Goal: Task Accomplishment & Management: Use online tool/utility

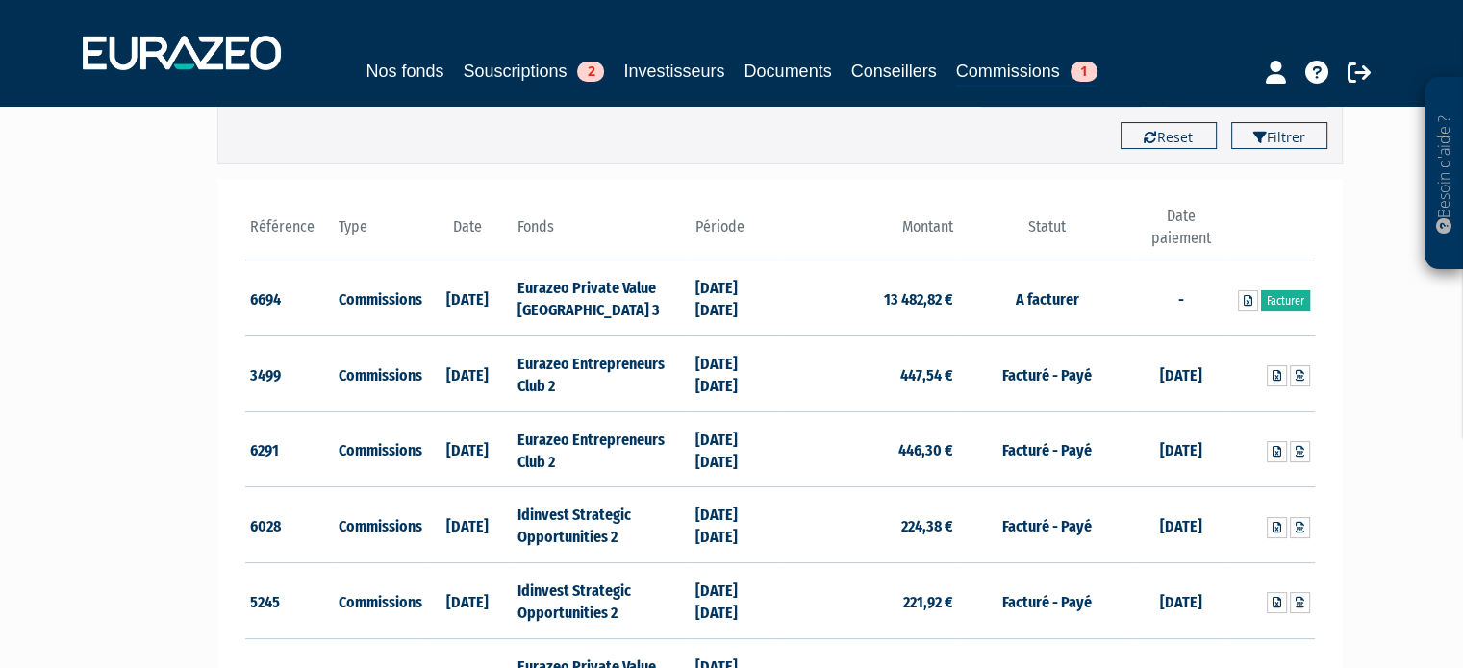
scroll to position [204, 0]
click at [1296, 299] on link "Facturer" at bounding box center [1285, 299] width 49 height 21
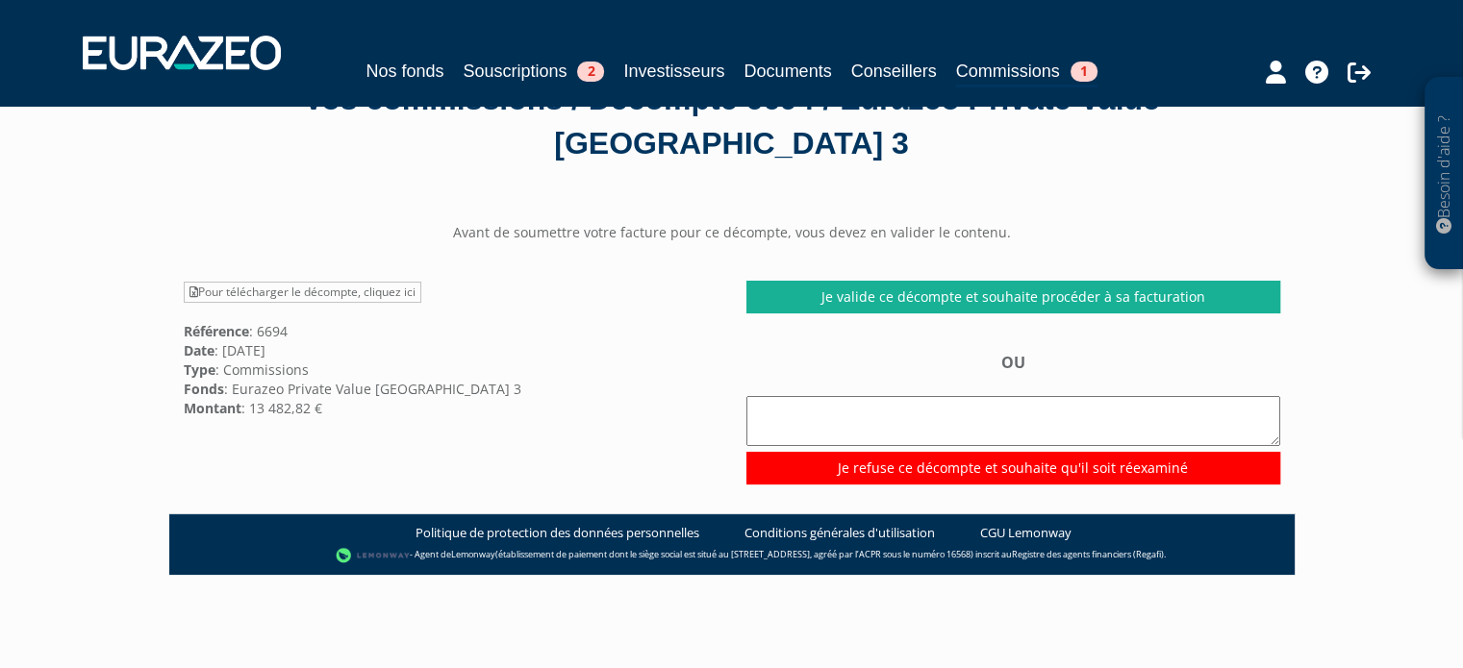
scroll to position [76, 0]
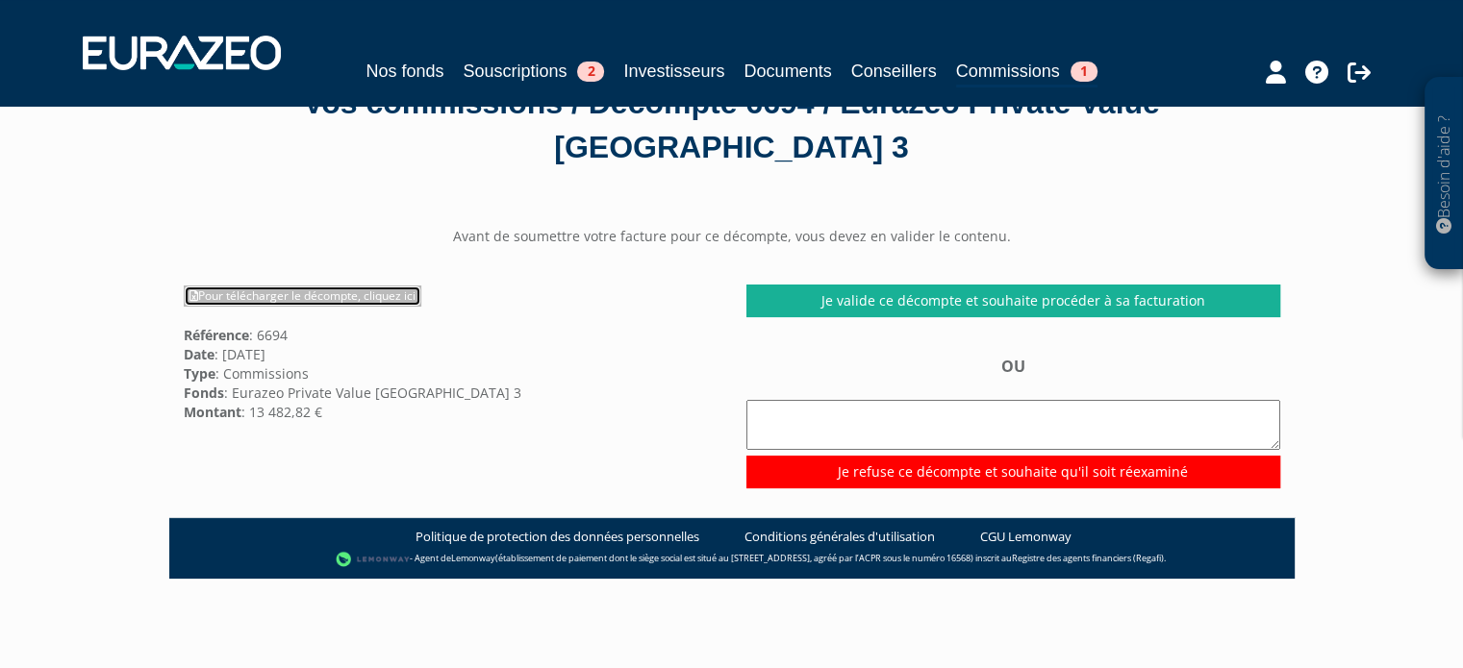
click at [364, 294] on link "Pour télécharger le décompte, cliquez ici" at bounding box center [303, 296] width 238 height 21
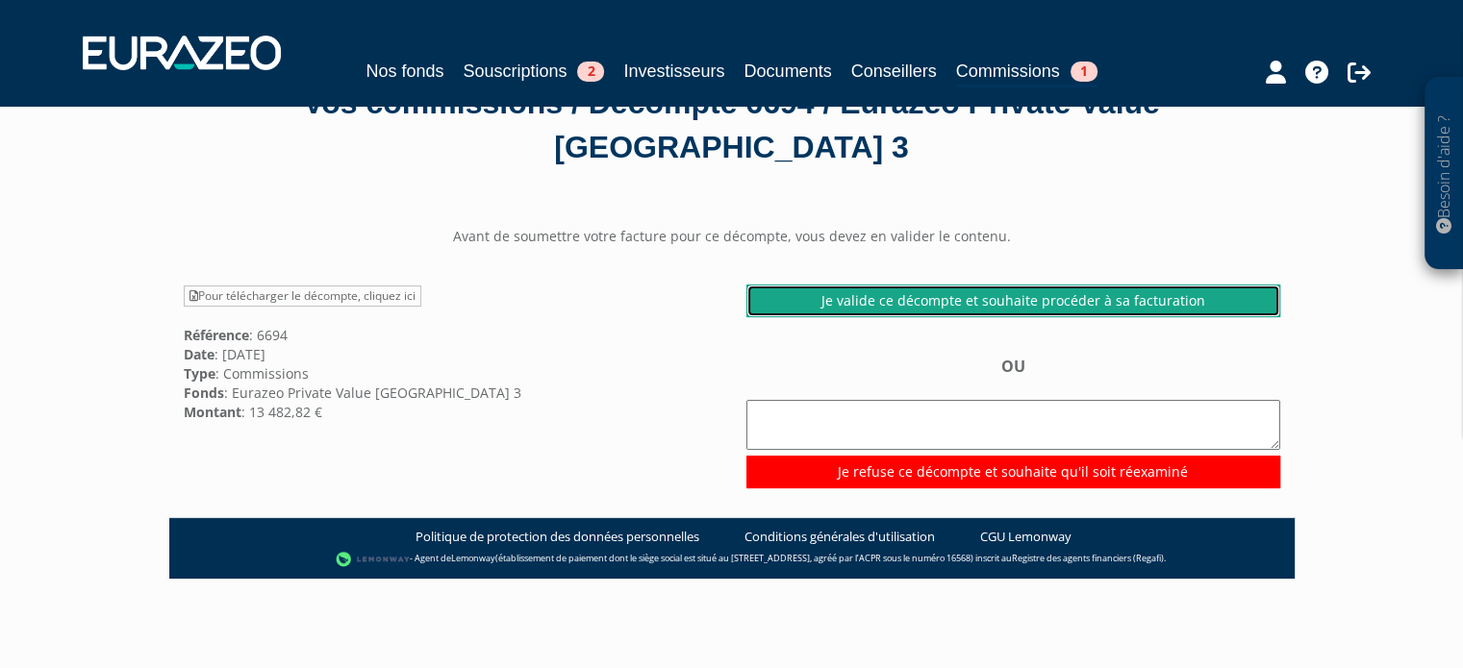
click at [938, 302] on link "Je valide ce décompte et souhaite procéder à sa facturation" at bounding box center [1013, 301] width 534 height 33
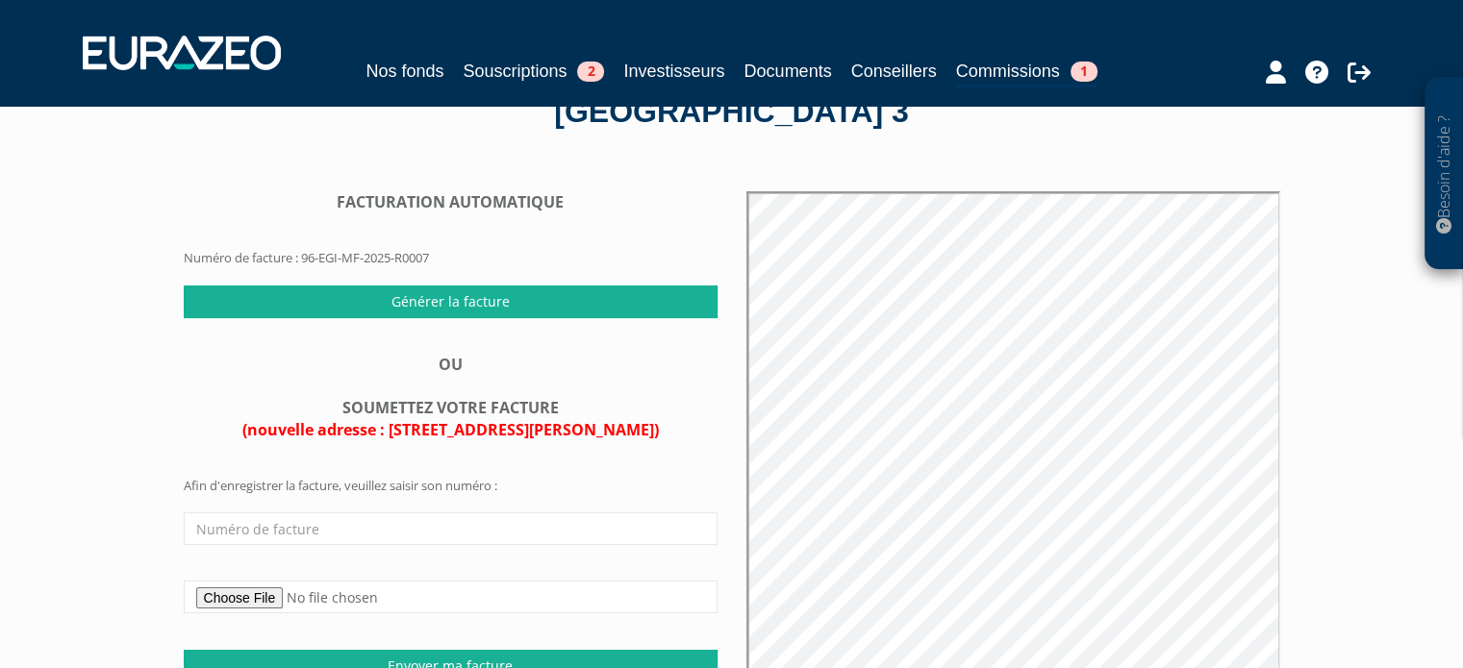
scroll to position [112, 0]
click at [491, 533] on input "text" at bounding box center [451, 529] width 534 height 33
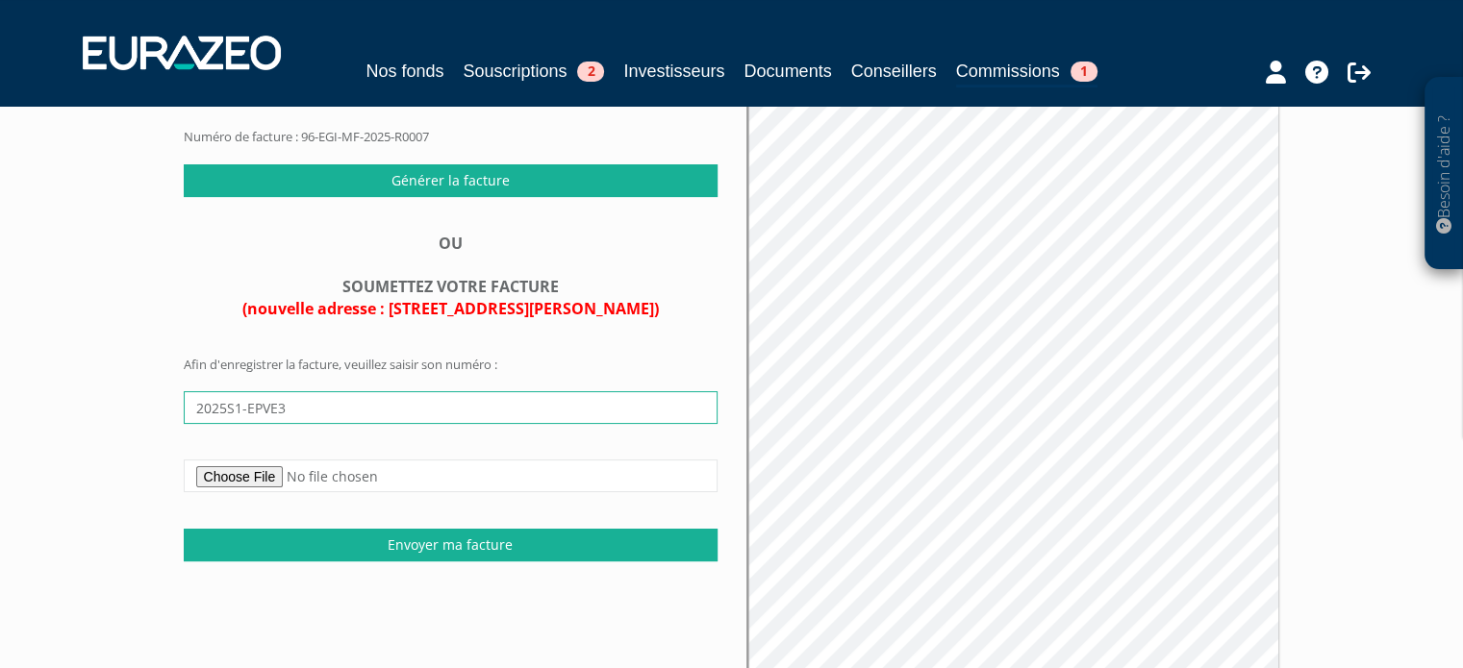
scroll to position [247, 0]
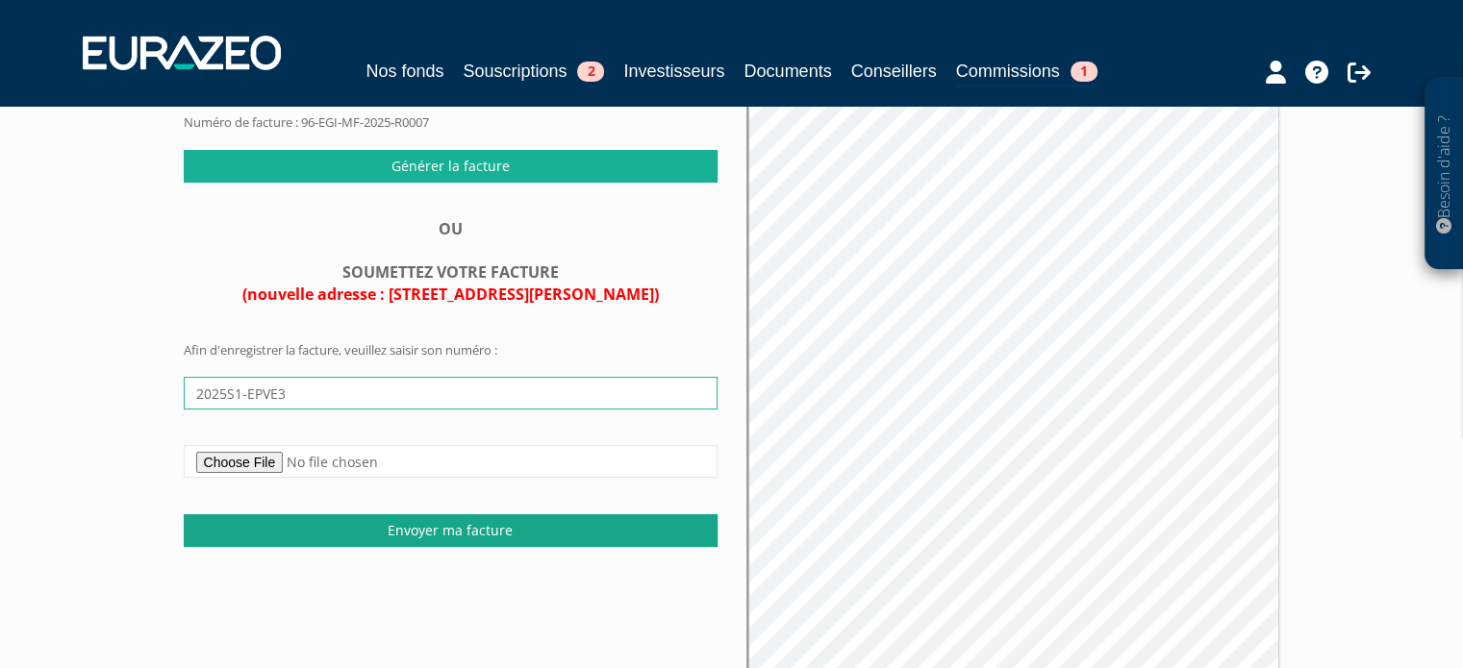
type input "2025S1-EPVE3"
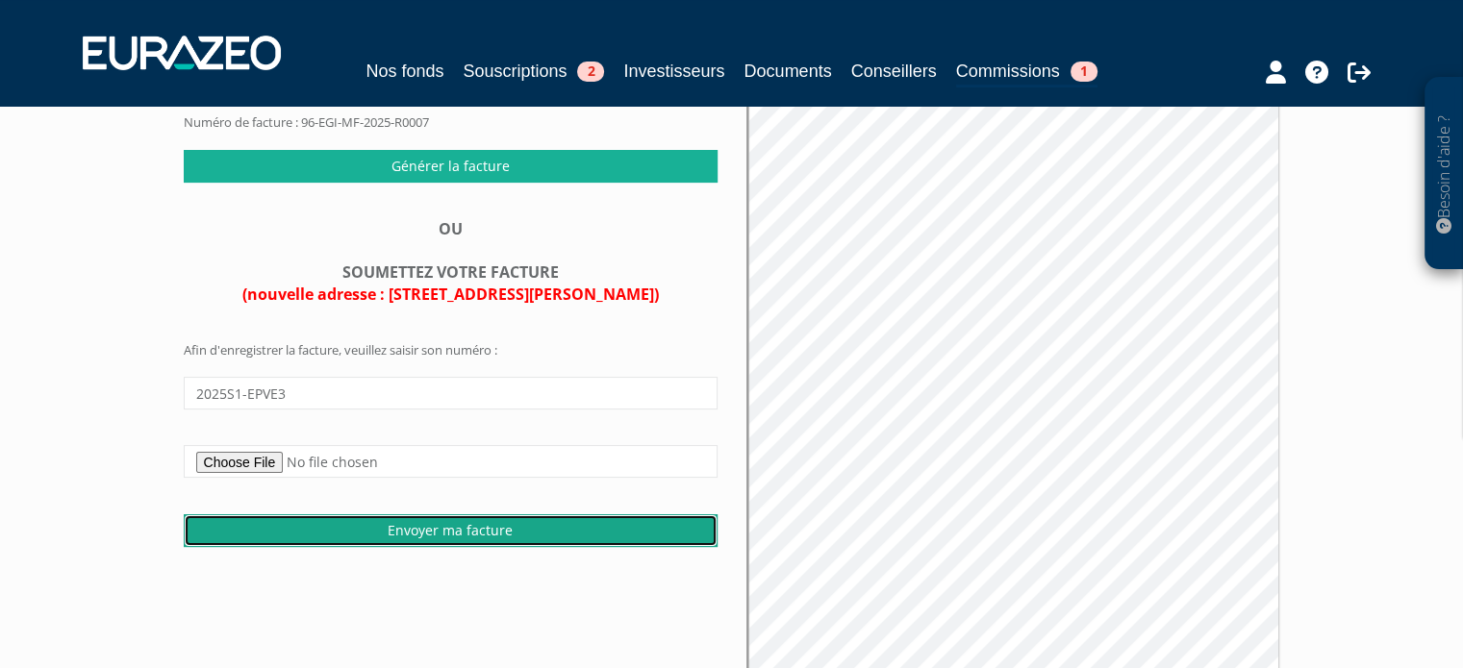
click at [481, 534] on input "Envoyer ma facture" at bounding box center [451, 531] width 534 height 33
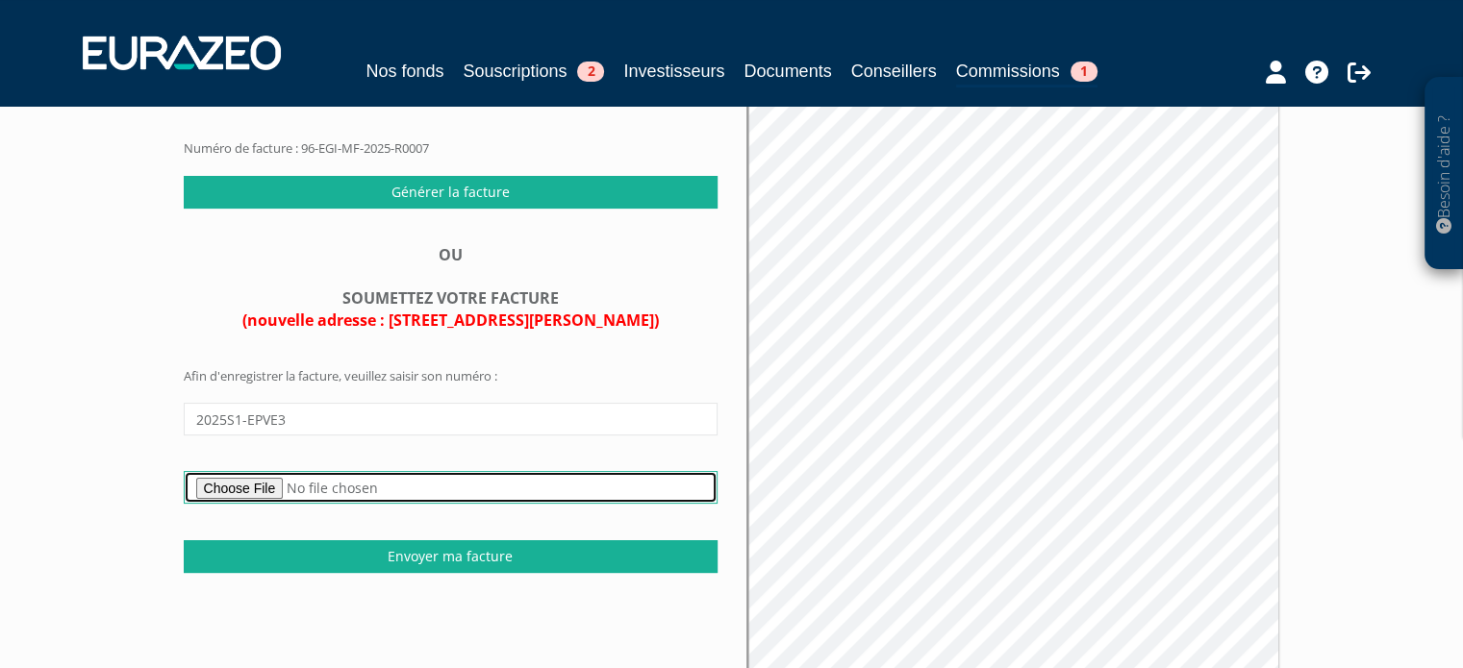
scroll to position [219, 0]
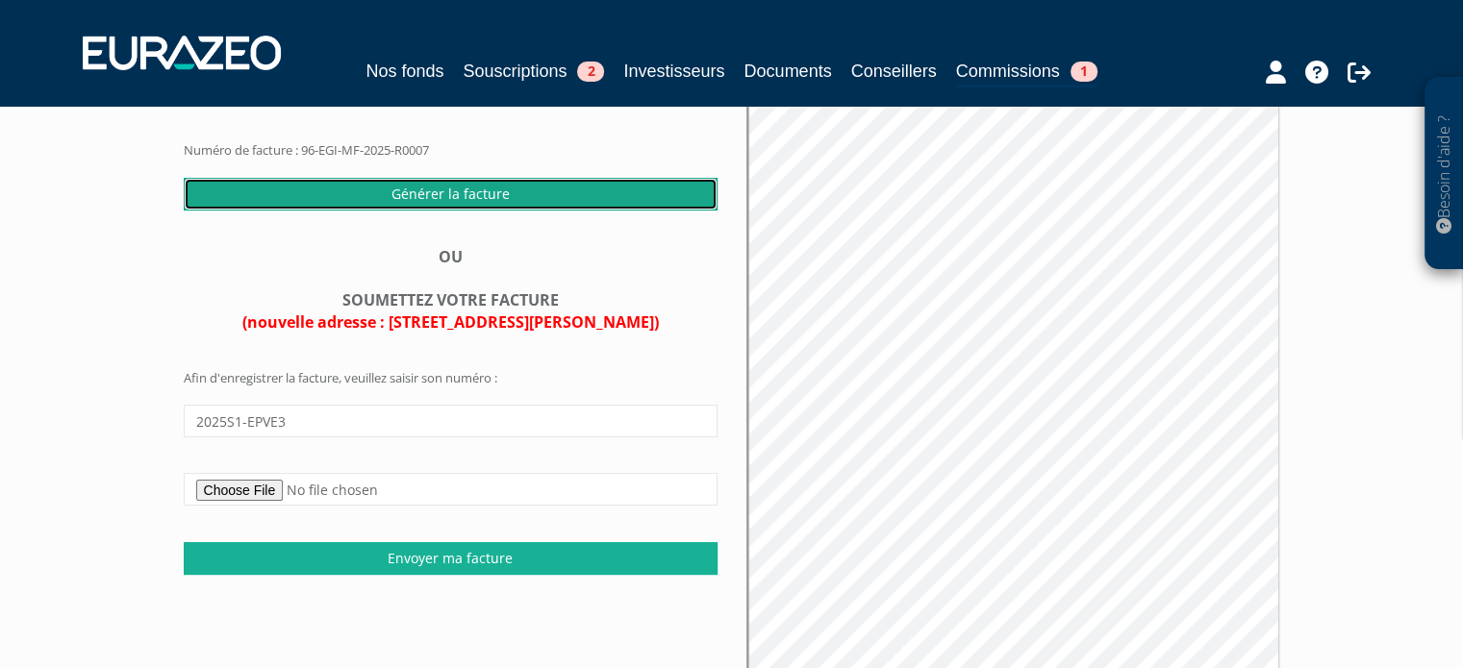
drag, startPoint x: 508, startPoint y: 196, endPoint x: 800, endPoint y: 75, distance: 316.5
click at [508, 196] on input "Générer la facture" at bounding box center [451, 194] width 534 height 33
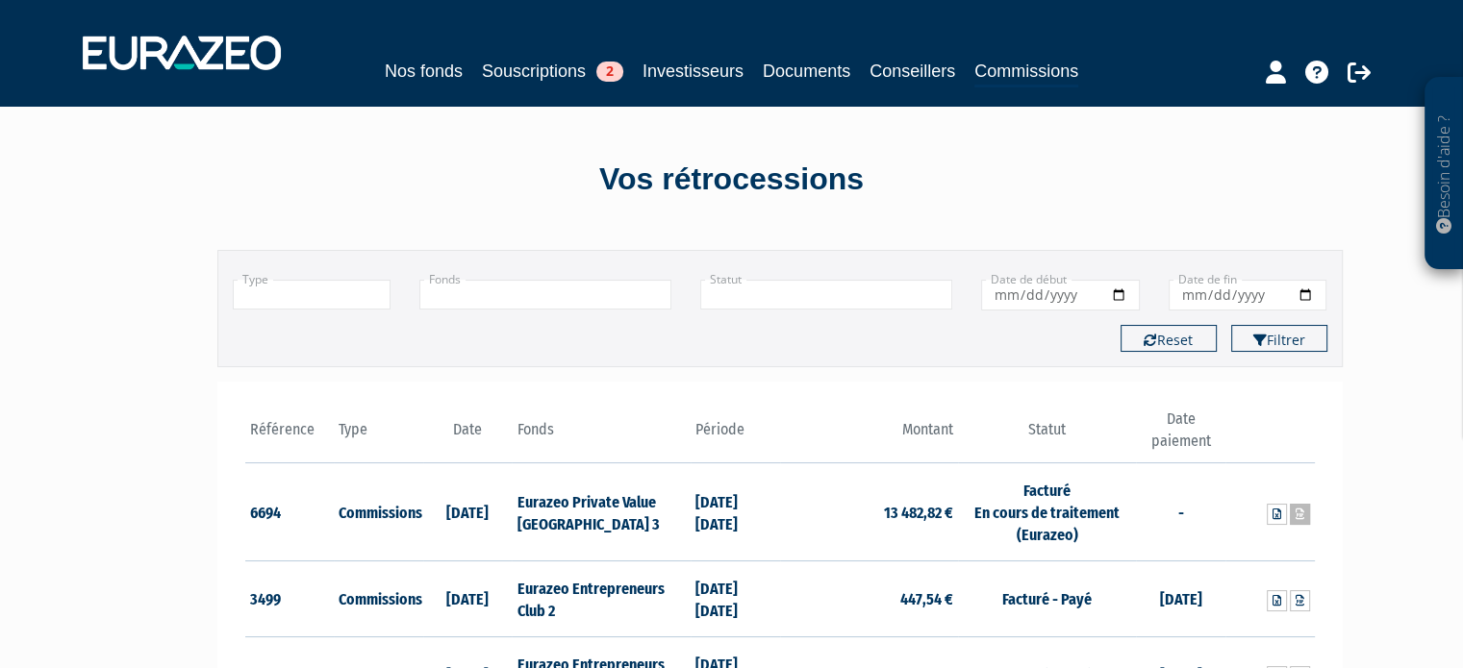
click at [1301, 515] on icon at bounding box center [1299, 515] width 9 height 12
click at [691, 68] on link "Investisseurs" at bounding box center [692, 71] width 101 height 27
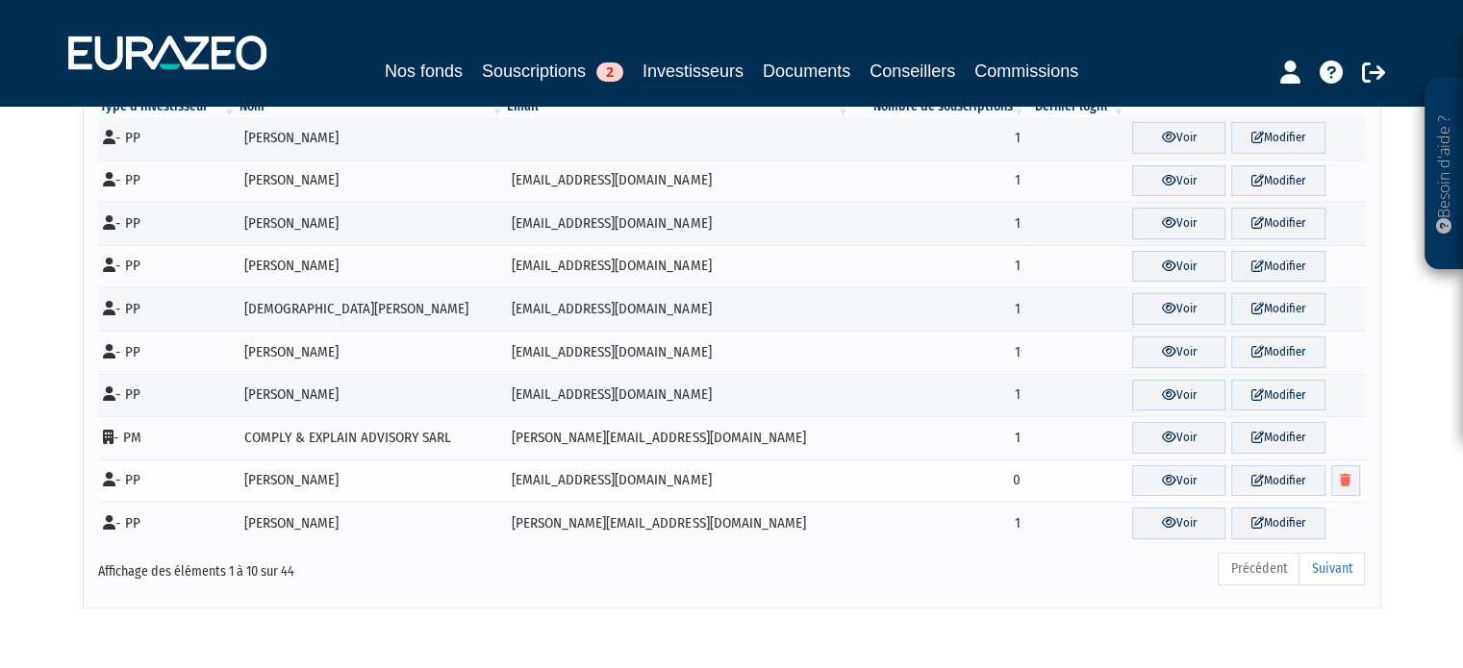
scroll to position [158, 0]
click at [1331, 557] on link "Suivant" at bounding box center [1331, 567] width 66 height 33
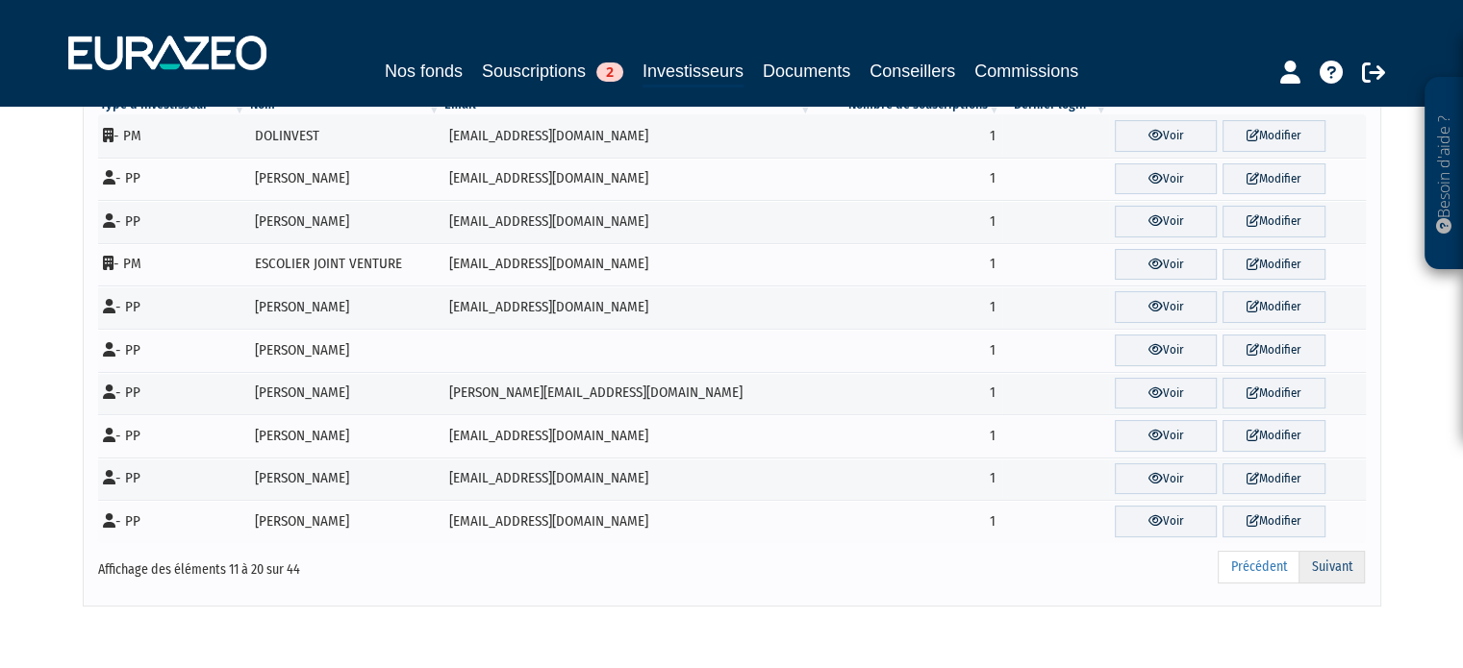
click at [1332, 553] on link "Suivant" at bounding box center [1331, 567] width 66 height 33
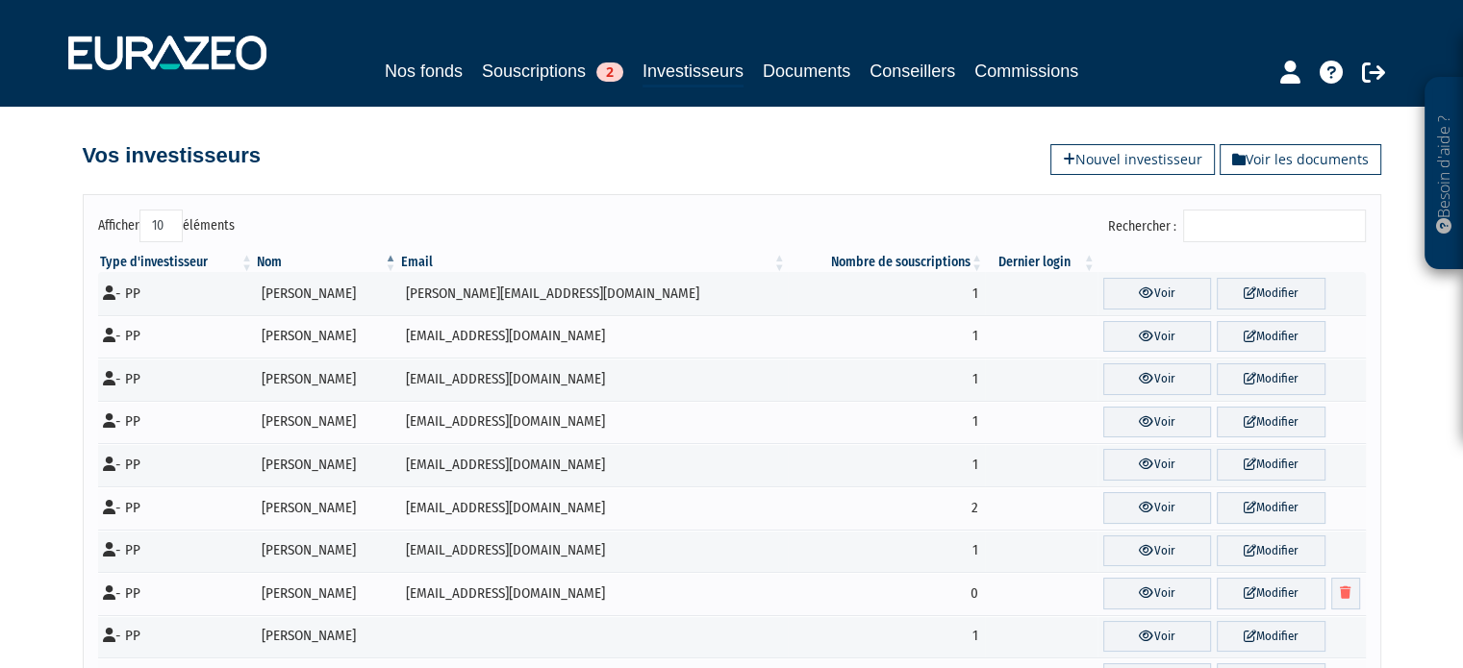
scroll to position [230, 0]
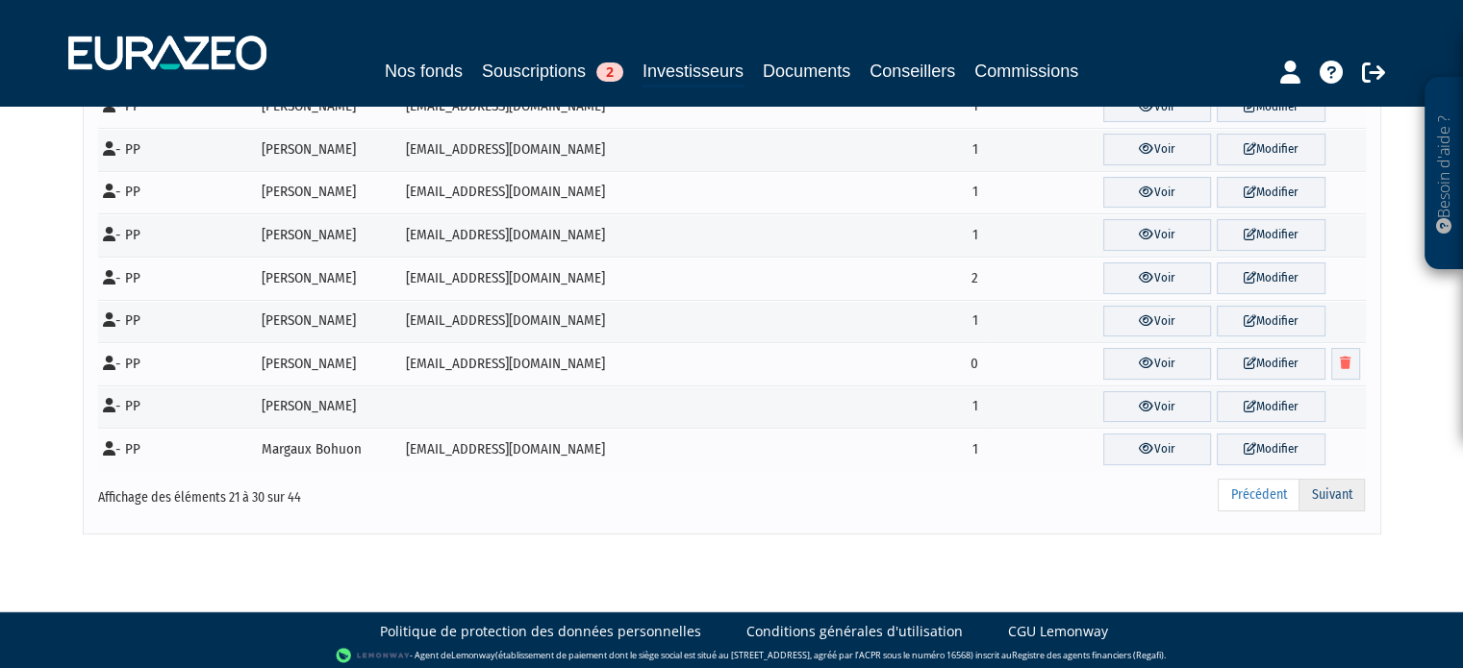
click at [1346, 484] on link "Suivant" at bounding box center [1331, 495] width 66 height 33
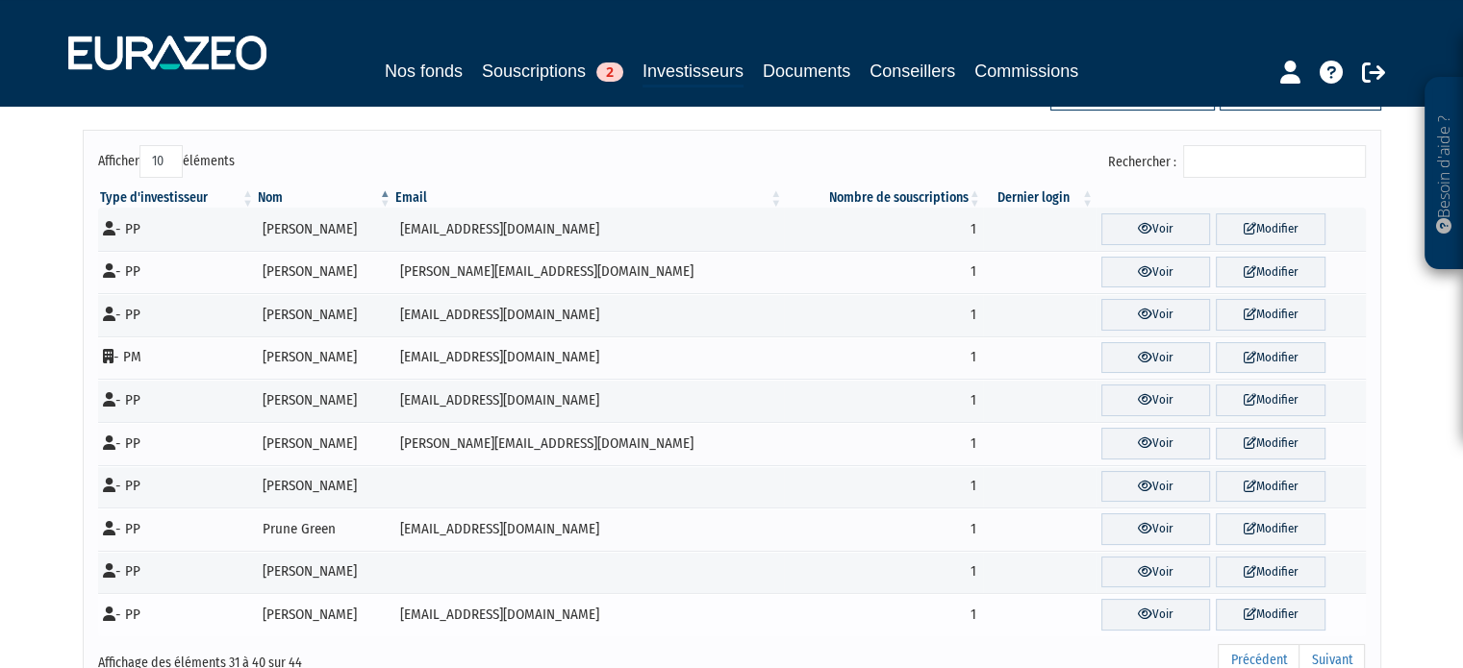
scroll to position [62, 0]
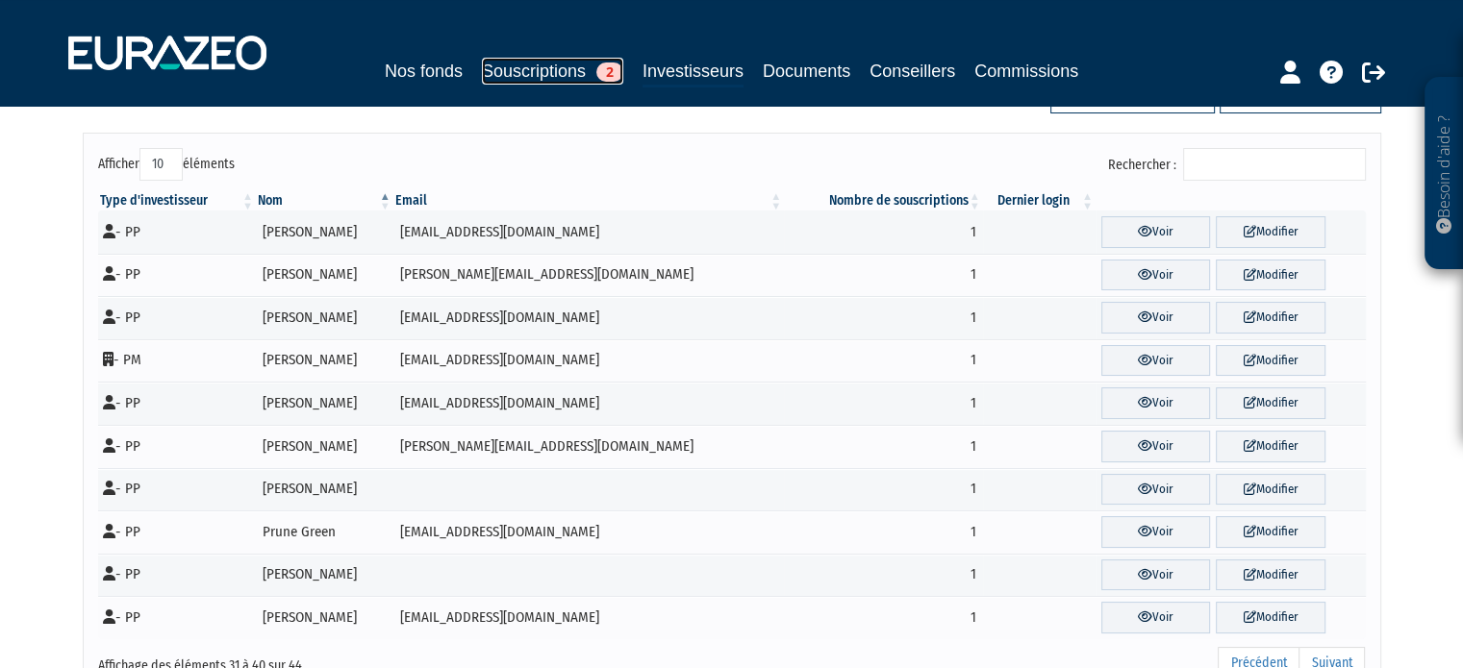
click at [549, 61] on link "Souscriptions 2" at bounding box center [552, 71] width 141 height 27
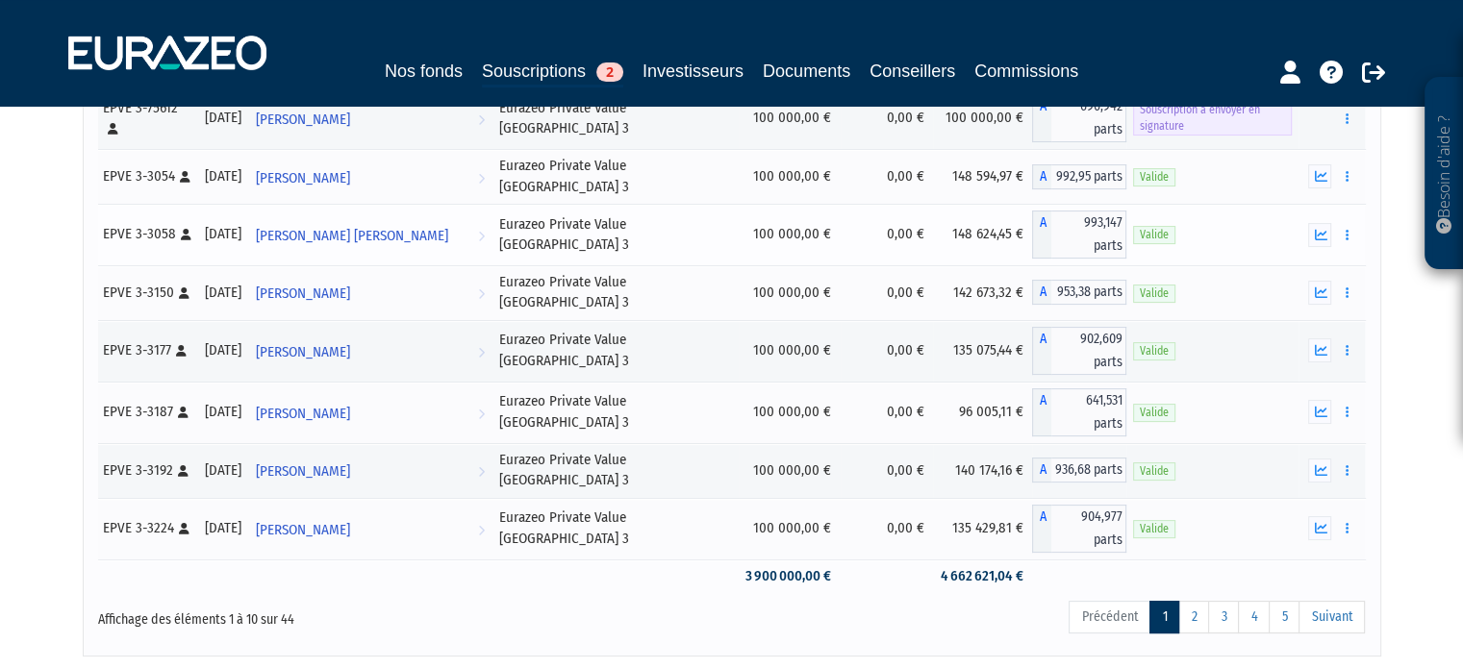
scroll to position [431, 0]
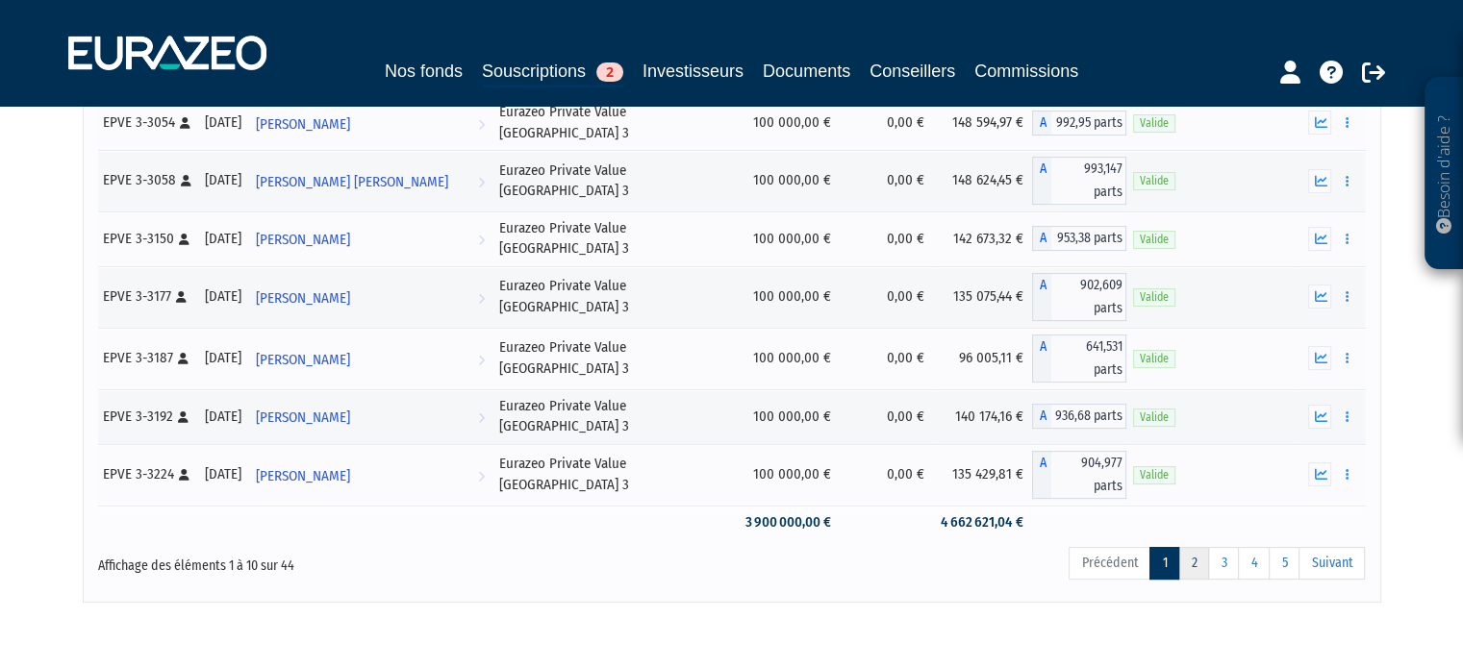
click at [1196, 547] on link "2" at bounding box center [1193, 563] width 31 height 33
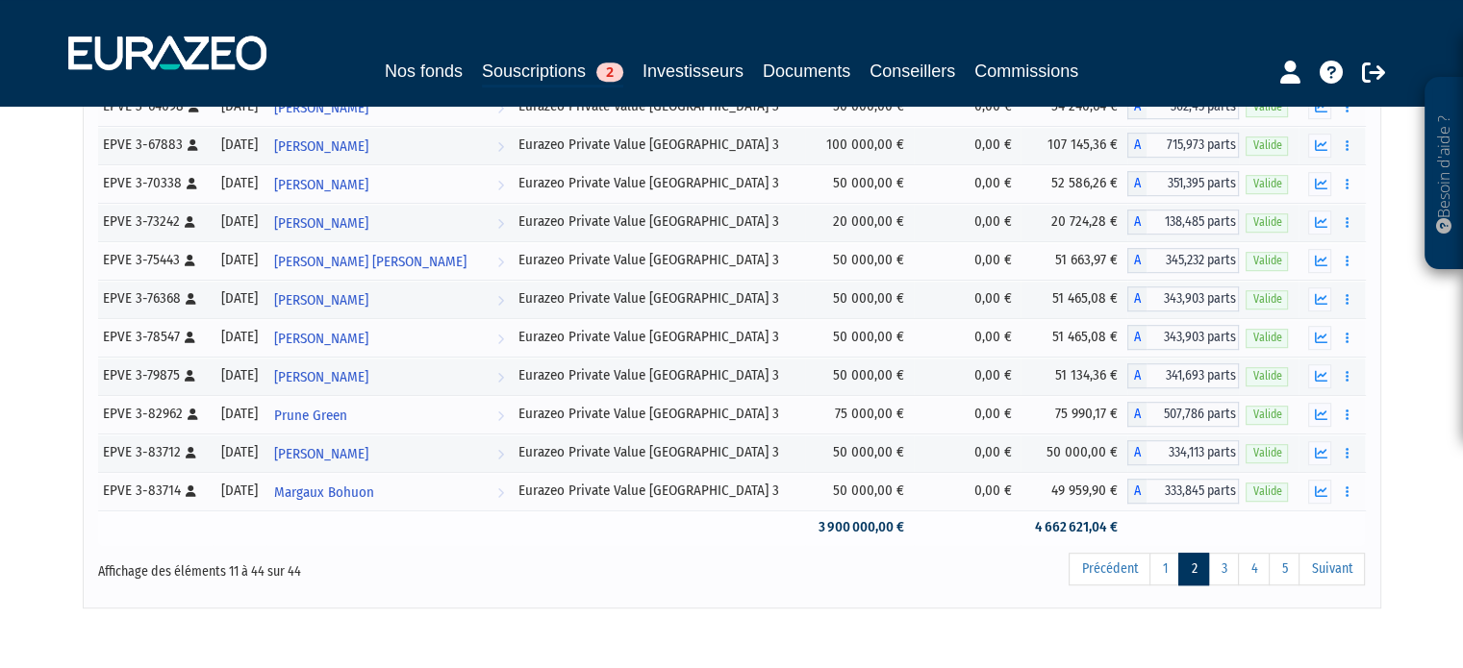
scroll to position [1135, 0]
click at [1285, 565] on link "5" at bounding box center [1283, 567] width 31 height 33
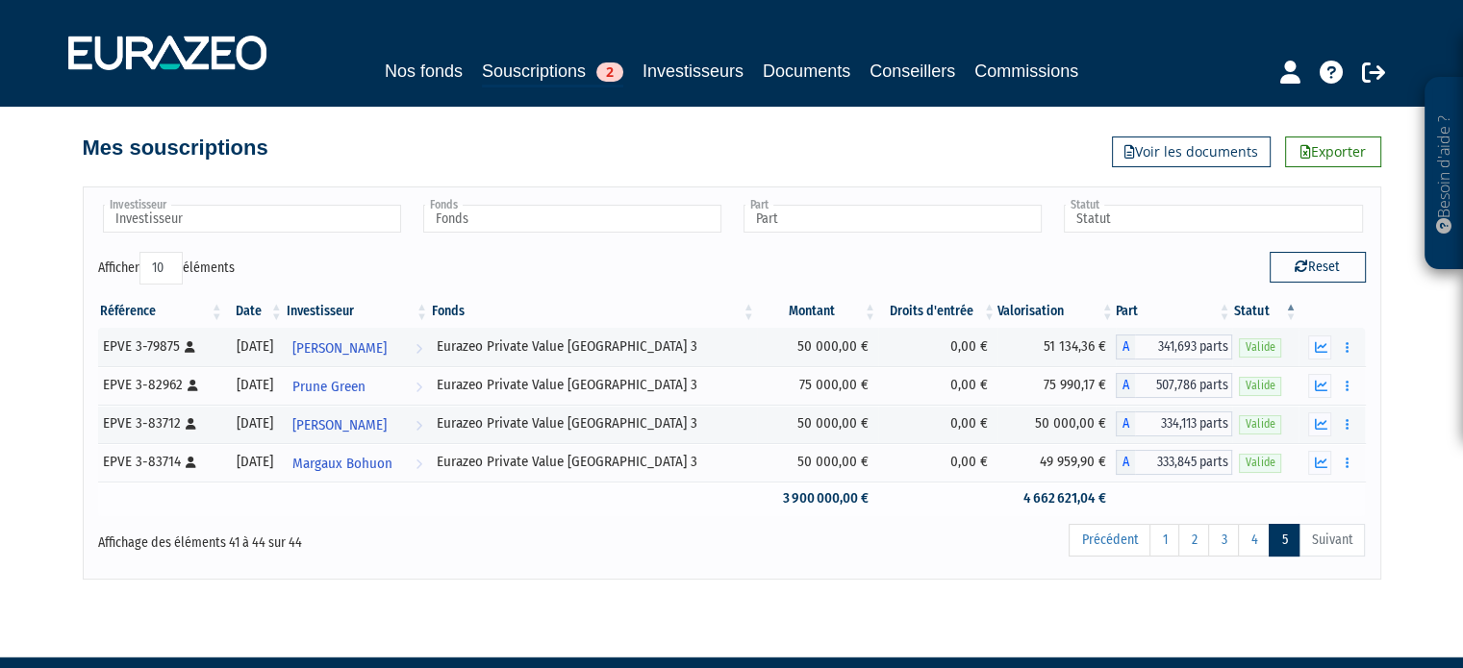
scroll to position [8, 0]
click at [1167, 536] on link "1" at bounding box center [1164, 540] width 30 height 33
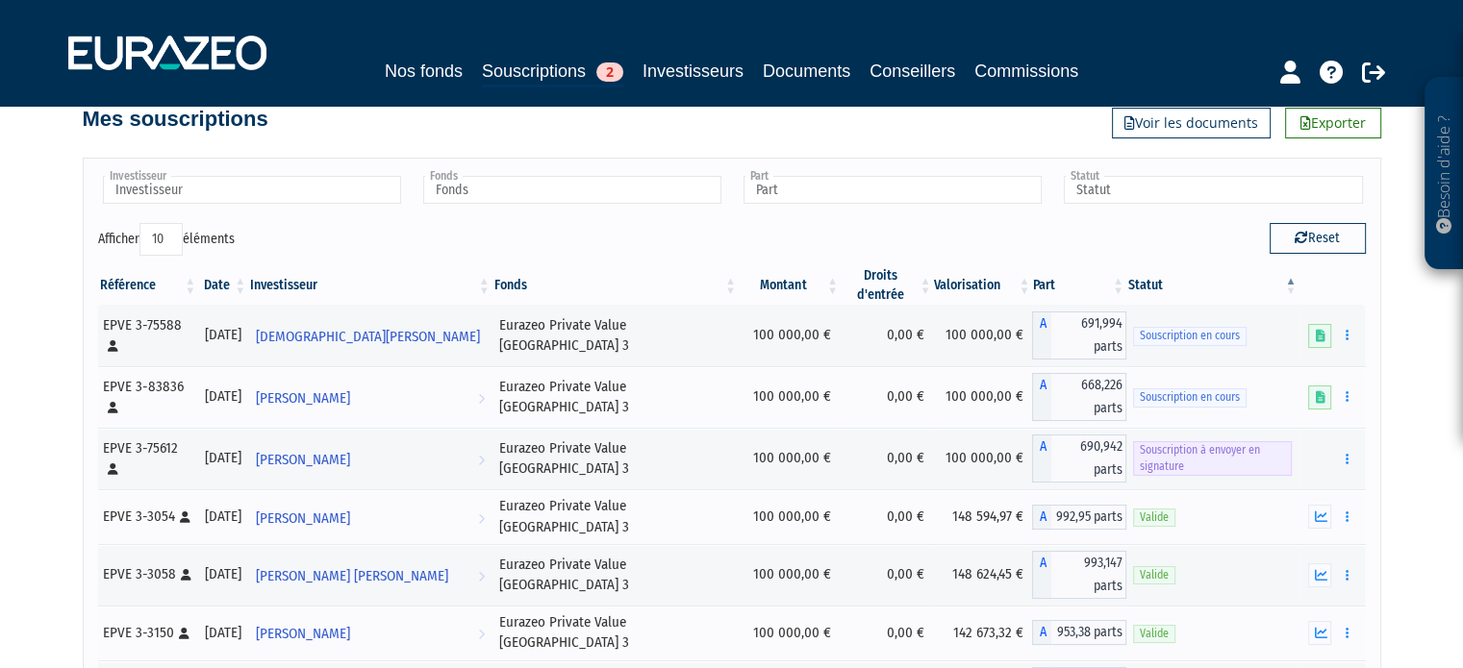
scroll to position [35, 0]
click at [688, 203] on input "text" at bounding box center [572, 192] width 298 height 28
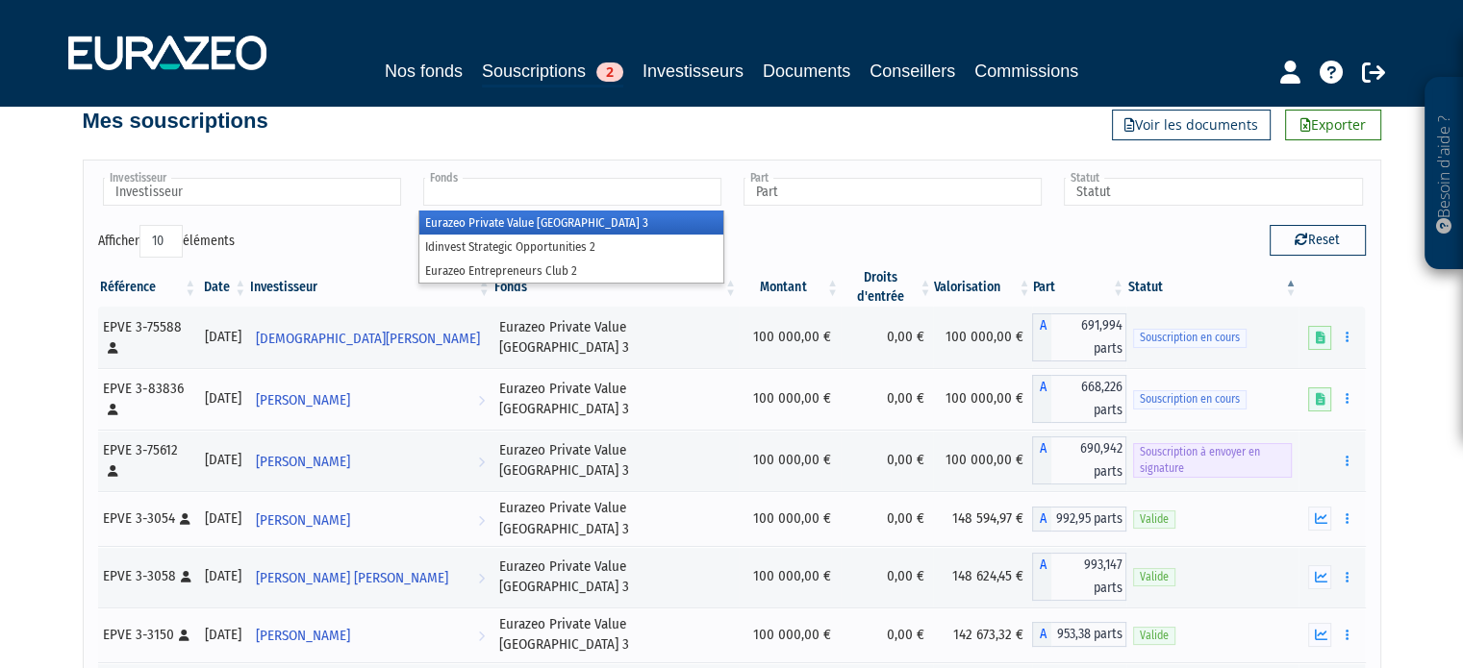
click at [637, 215] on li "Eurazeo Private Value [GEOGRAPHIC_DATA] 3" at bounding box center [571, 223] width 304 height 24
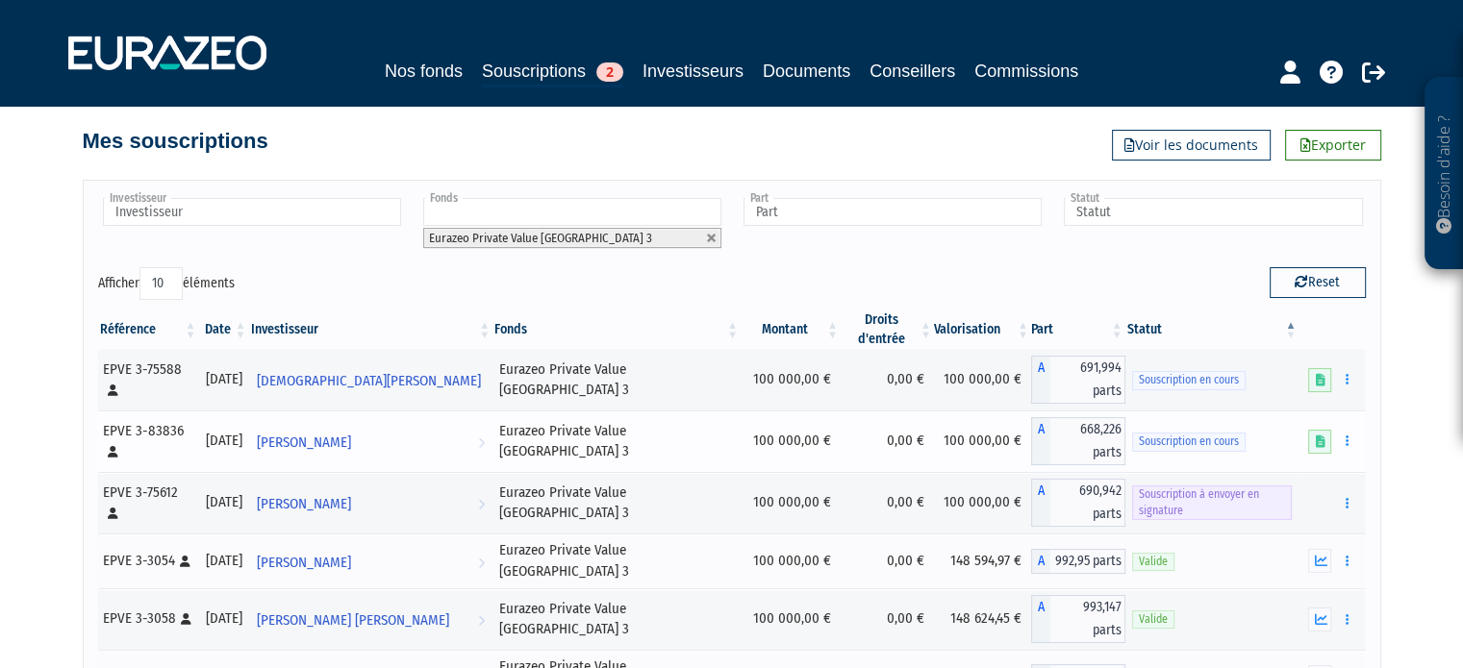
scroll to position [0, 0]
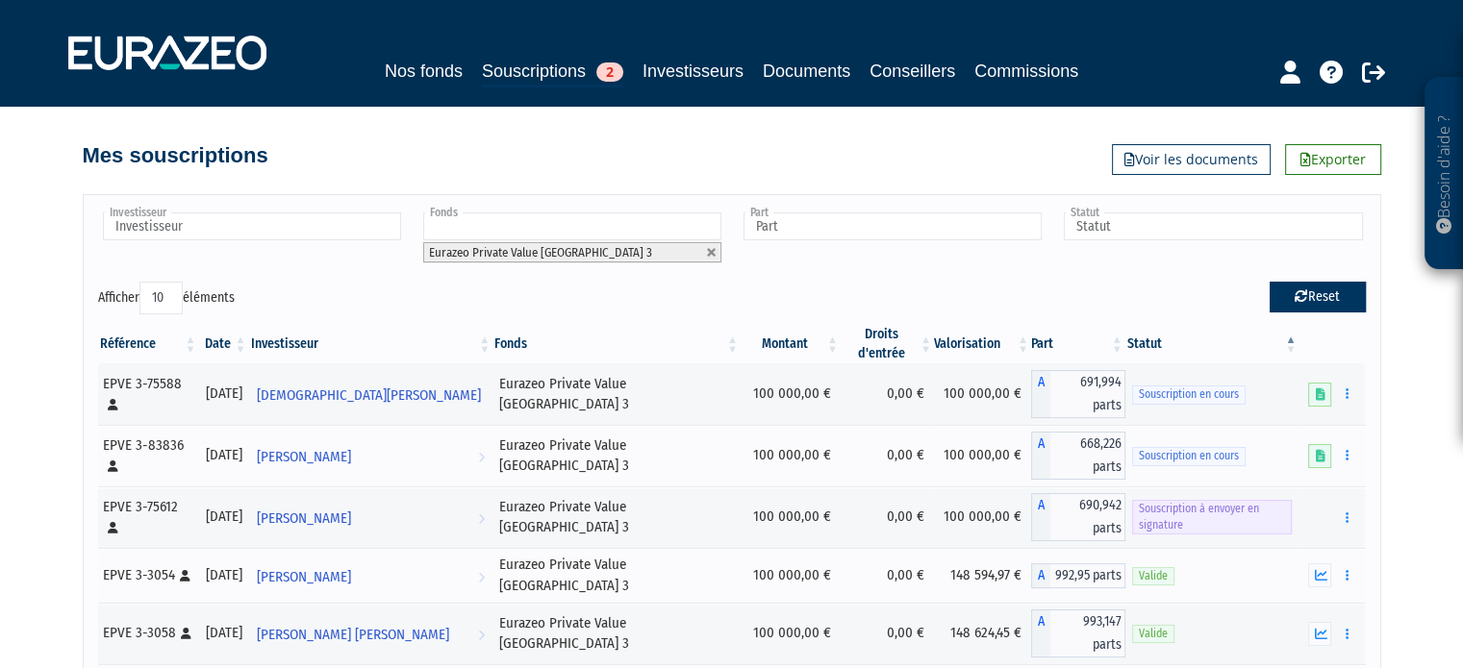
click at [1342, 291] on button "Reset" at bounding box center [1317, 297] width 96 height 31
type input "Investisseur"
type input "Fonds"
type input "Part"
type input "Statut"
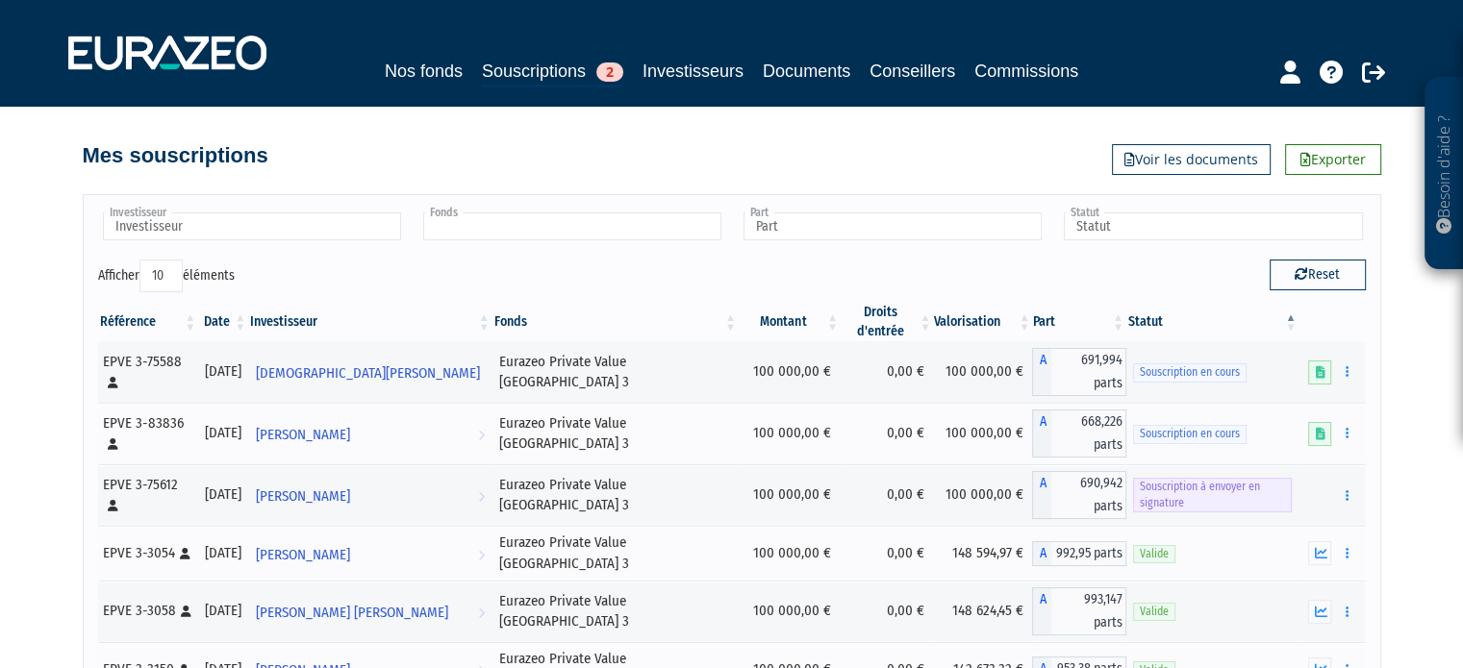
click at [591, 213] on input "text" at bounding box center [572, 227] width 298 height 28
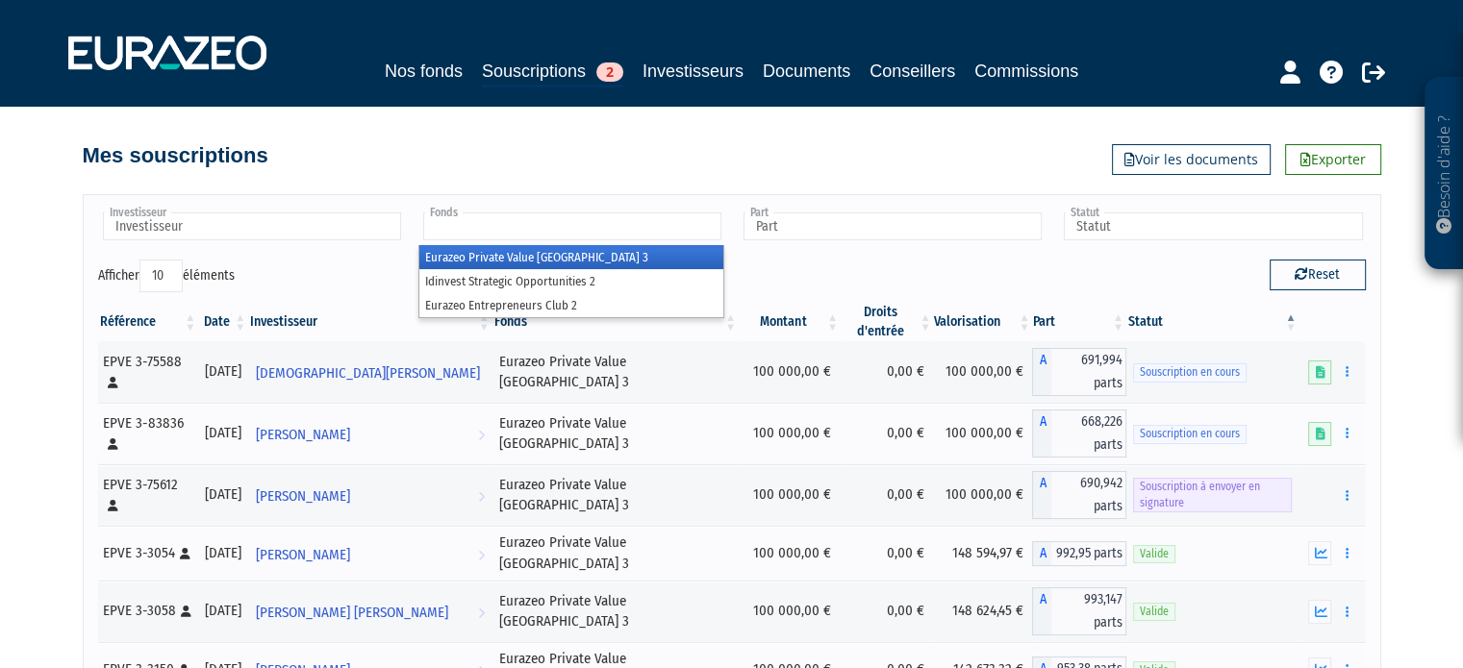
click at [570, 260] on li "Eurazeo Private Value [GEOGRAPHIC_DATA] 3" at bounding box center [571, 257] width 304 height 24
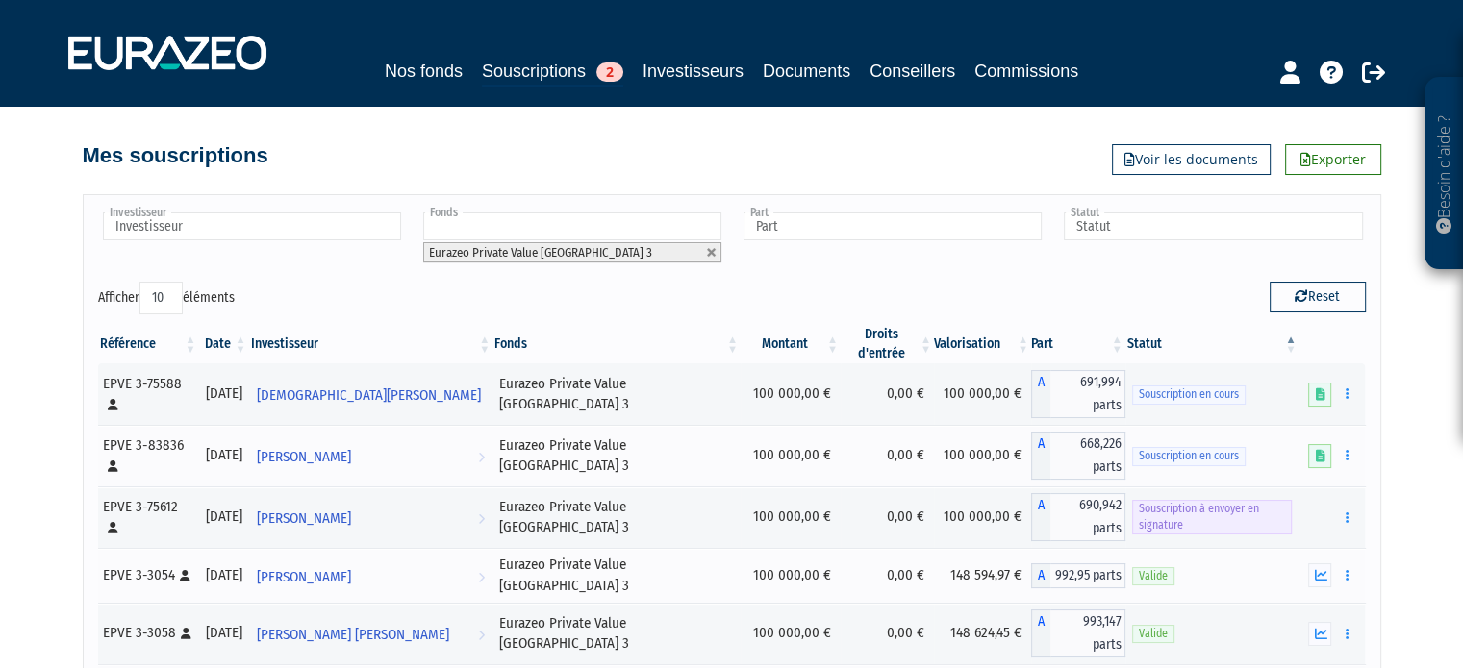
click at [166, 293] on select "10 25 50 100" at bounding box center [160, 298] width 43 height 33
select select "100"
click at [142, 282] on select "10 25 50 100" at bounding box center [160, 298] width 43 height 33
click at [1029, 72] on link "Commissions" at bounding box center [1026, 71] width 104 height 27
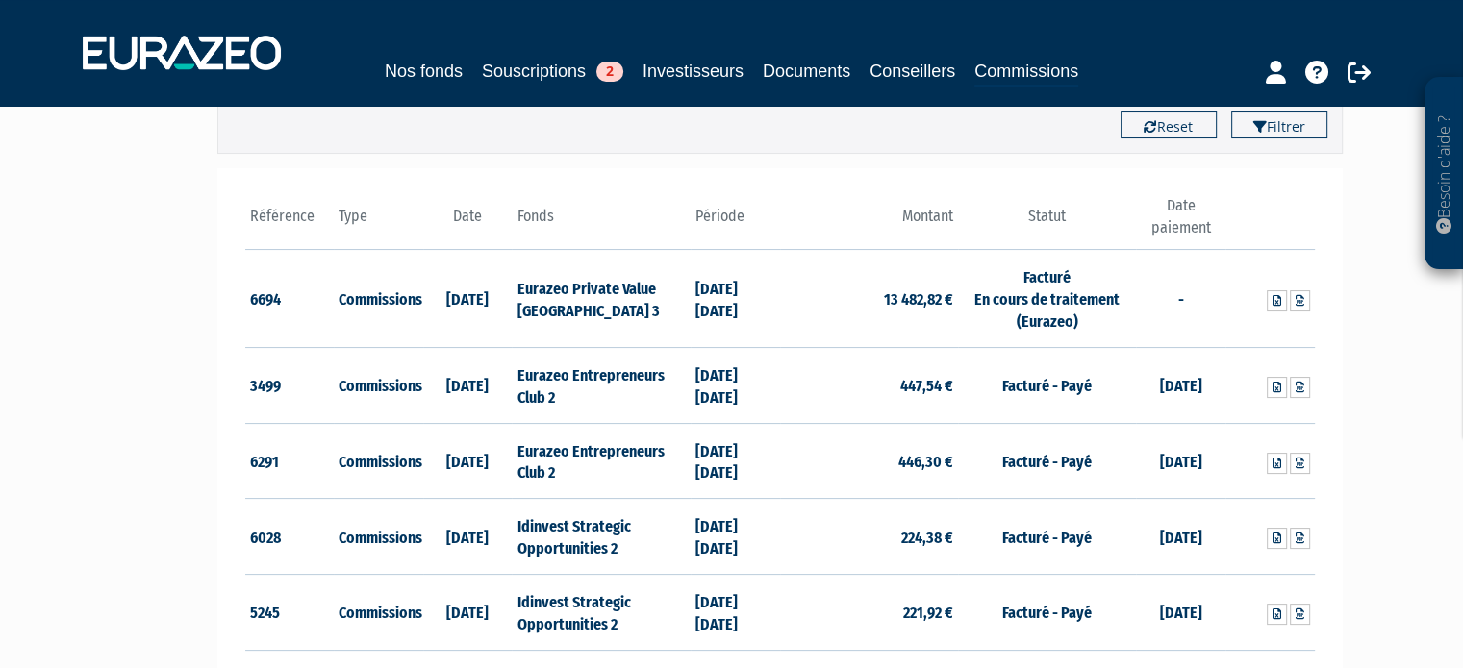
scroll to position [212, 0]
